Goal: Information Seeking & Learning: Learn about a topic

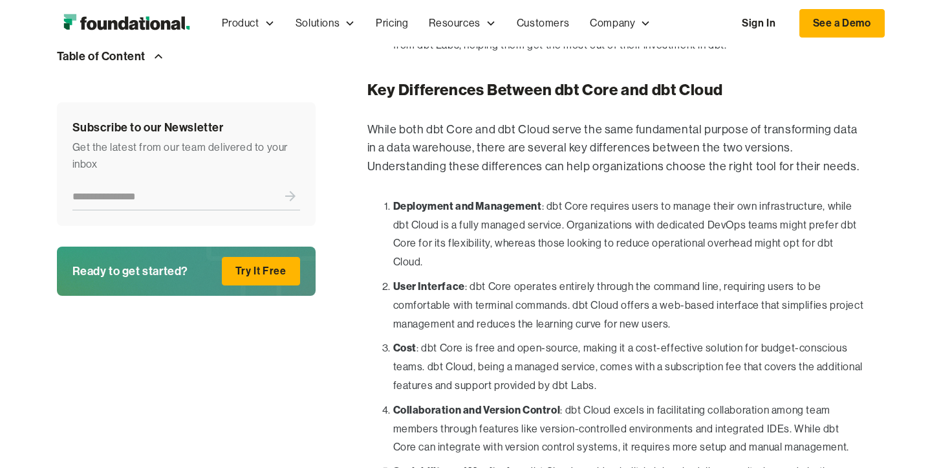
scroll to position [2153, 0]
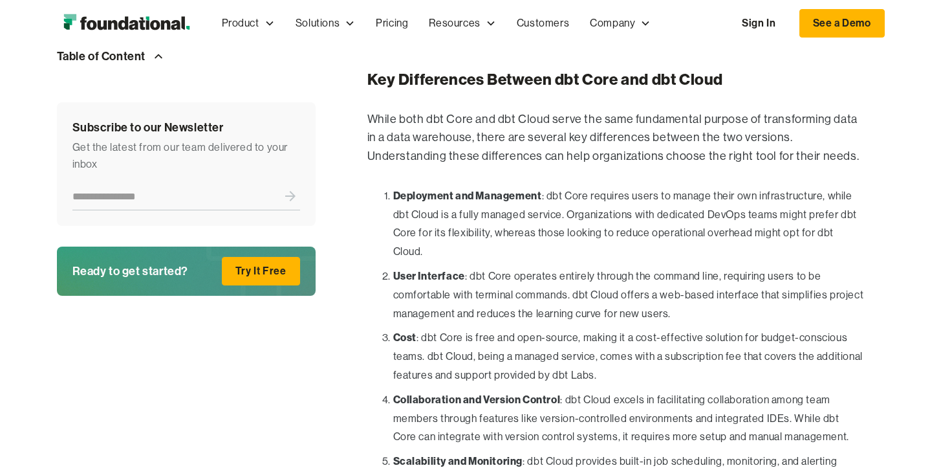
click at [514, 267] on li "User Interface : dbt Core operates entirely through the command line, requiring…" at bounding box center [628, 295] width 471 height 56
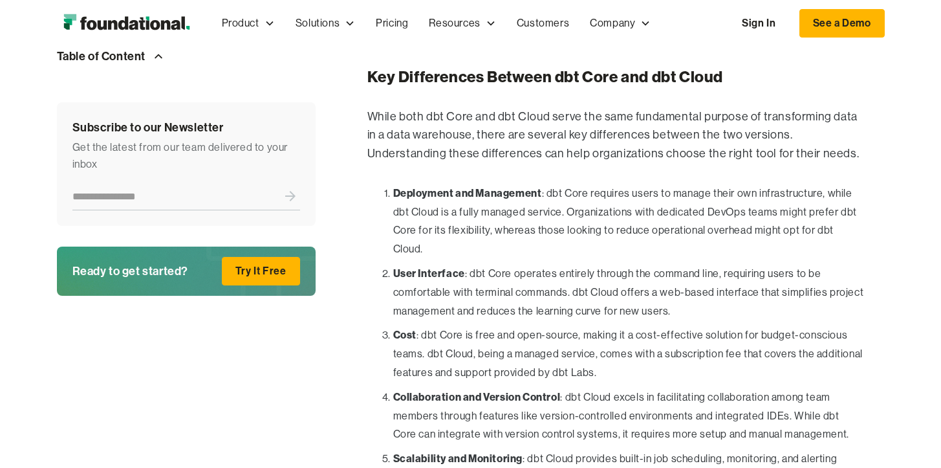
click at [393, 184] on li "Deployment and Management : dbt Core requires users to manage their own infrast…" at bounding box center [628, 221] width 471 height 75
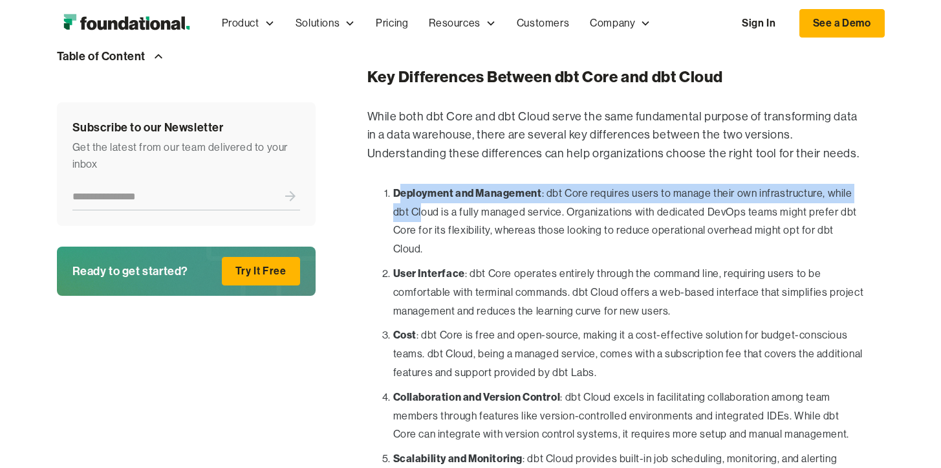
drag, startPoint x: 397, startPoint y: 164, endPoint x: 422, endPoint y: 192, distance: 37.6
click at [422, 192] on li "Deployment and Management : dbt Core requires users to manage their own infrast…" at bounding box center [628, 221] width 471 height 75
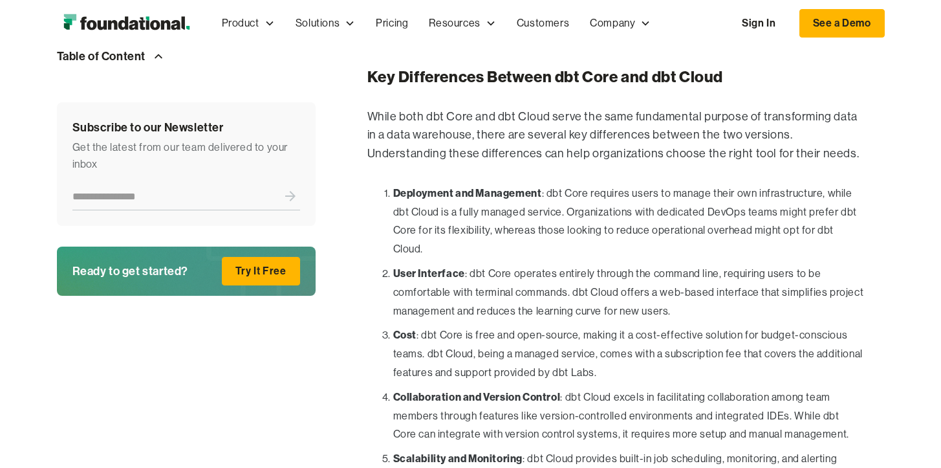
click at [512, 264] on li "User Interface : dbt Core operates entirely through the command line, requiring…" at bounding box center [628, 292] width 471 height 56
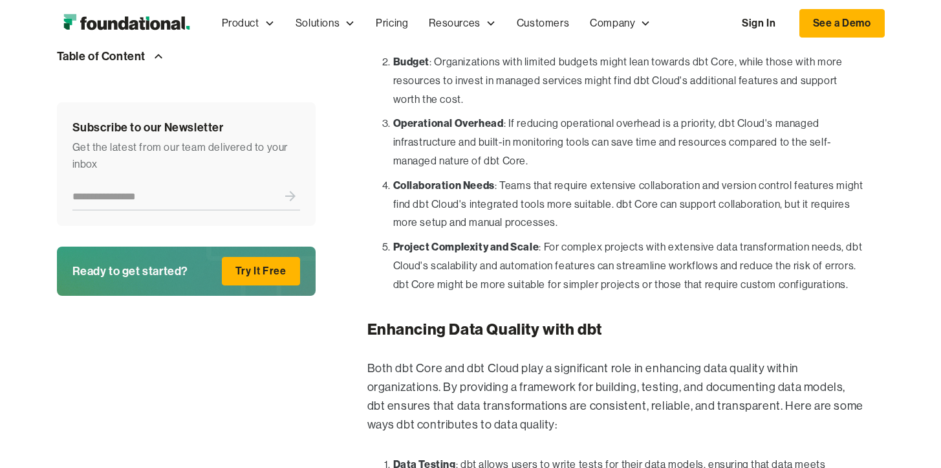
scroll to position [2834, 0]
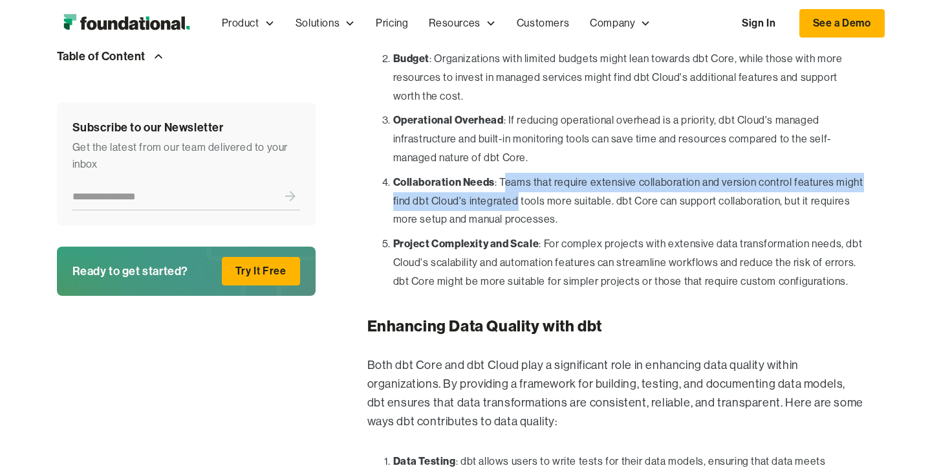
drag, startPoint x: 503, startPoint y: 132, endPoint x: 514, endPoint y: 154, distance: 24.6
click at [514, 173] on li "Collaboration Needs : Teams that require extensive collaboration and version co…" at bounding box center [628, 201] width 471 height 56
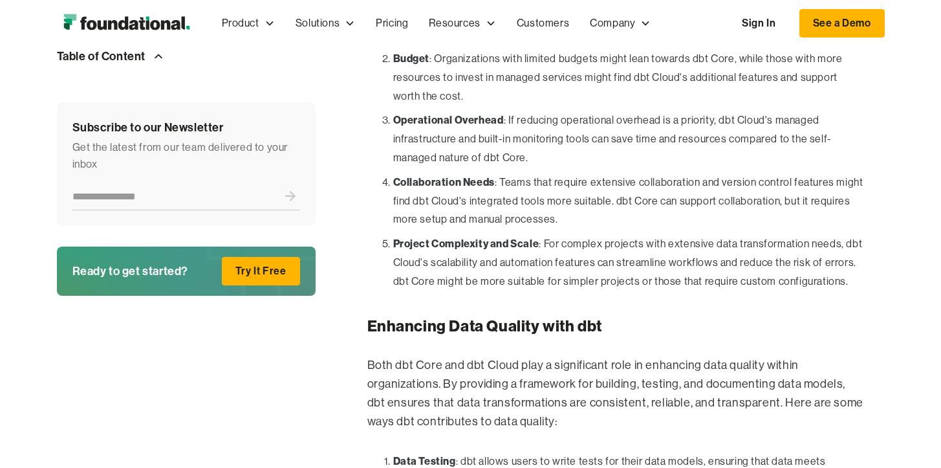
click at [582, 234] on li "Project Complexity and Scale : For complex projects with extensive data transfo…" at bounding box center [628, 262] width 471 height 56
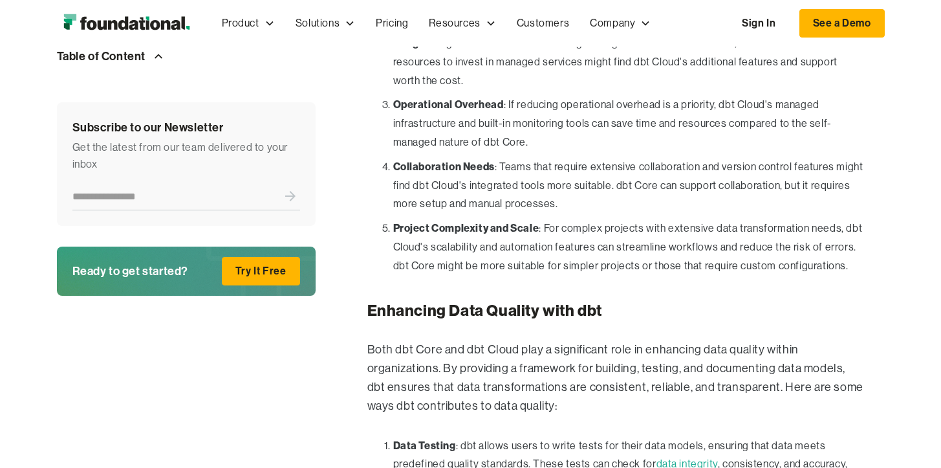
scroll to position [2850, 0]
click at [601, 218] on li "Project Complexity and Scale : For complex projects with extensive data transfo…" at bounding box center [628, 246] width 471 height 56
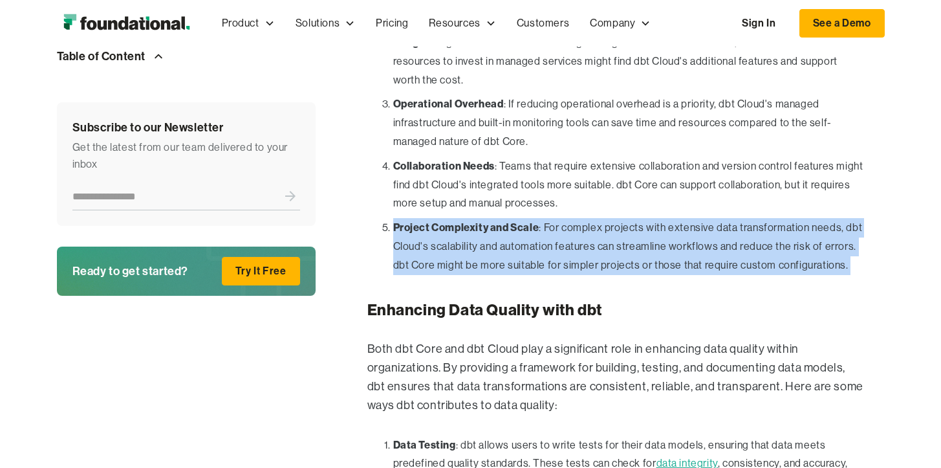
click at [601, 218] on li "Project Complexity and Scale : For complex projects with extensive data transfo…" at bounding box center [628, 246] width 471 height 56
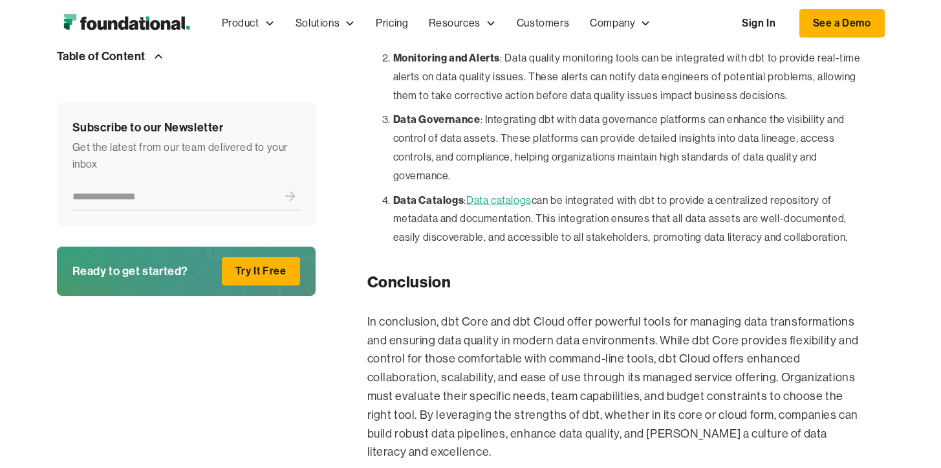
scroll to position [3792, 0]
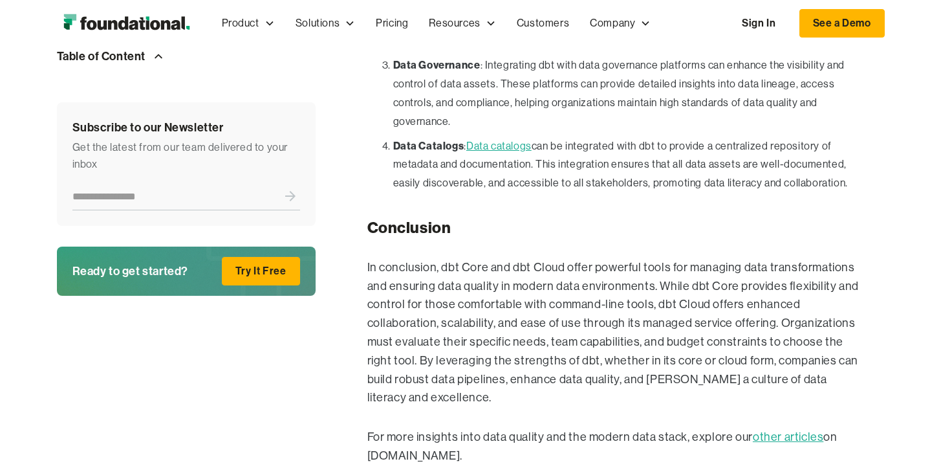
click at [461, 258] on p "In conclusion, dbt Core and dbt Cloud offer powerful tools for managing data tr…" at bounding box center [615, 332] width 497 height 149
click at [476, 279] on p "In conclusion, dbt Core and dbt Cloud offer powerful tools for managing data tr…" at bounding box center [615, 332] width 497 height 149
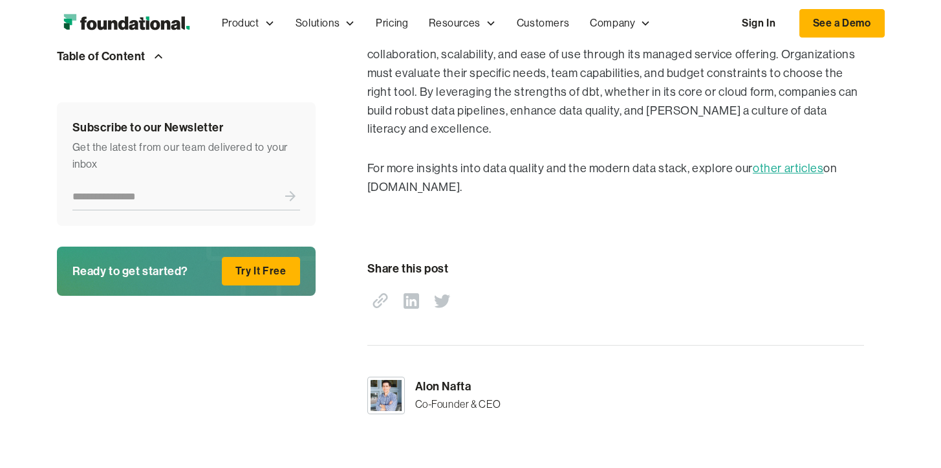
scroll to position [3600, 0]
